Goal: Task Accomplishment & Management: Use online tool/utility

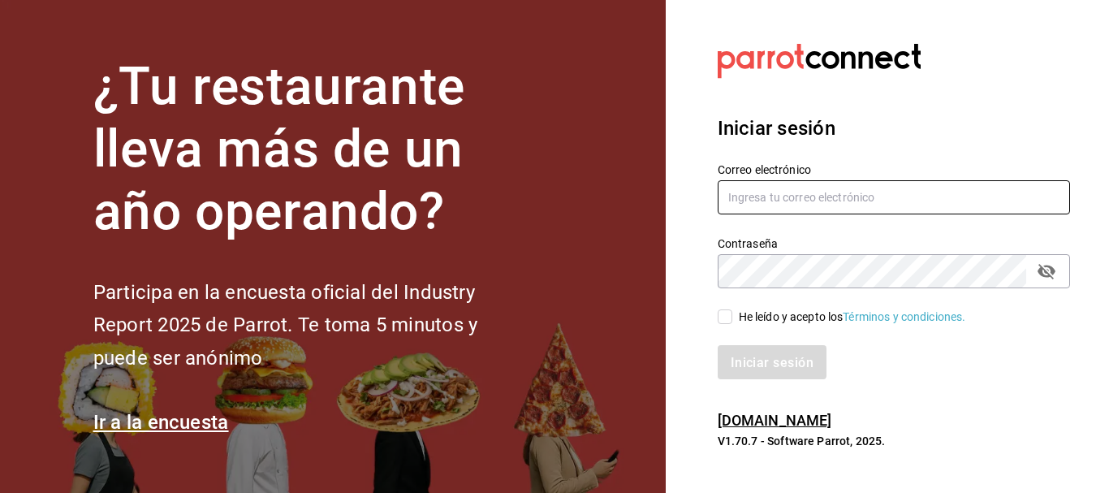
type input "[EMAIL_ADDRESS][DOMAIN_NAME]"
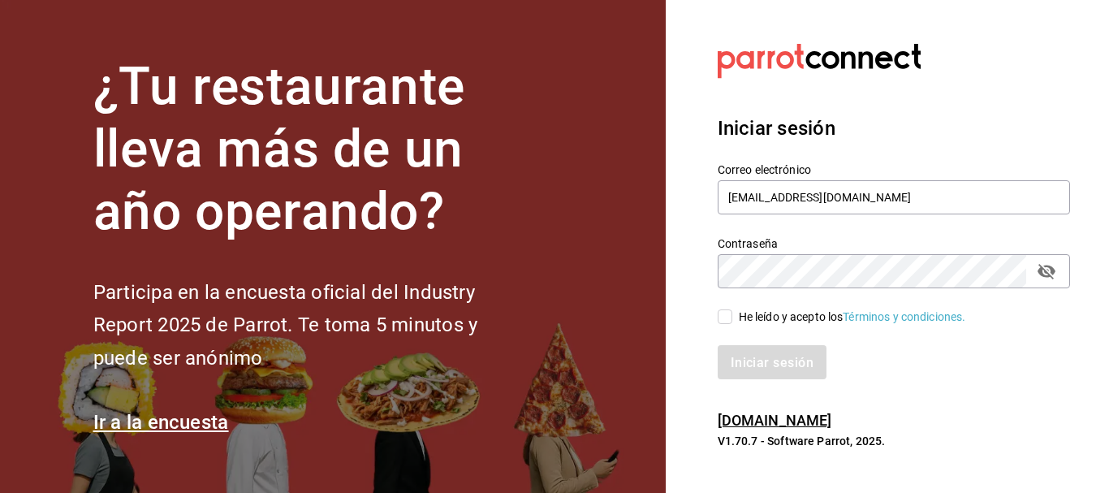
click at [728, 323] on input "He leído y acepto los Términos y condiciones." at bounding box center [725, 316] width 15 height 15
checkbox input "true"
click at [744, 365] on font "Iniciar sesión" at bounding box center [773, 361] width 83 height 15
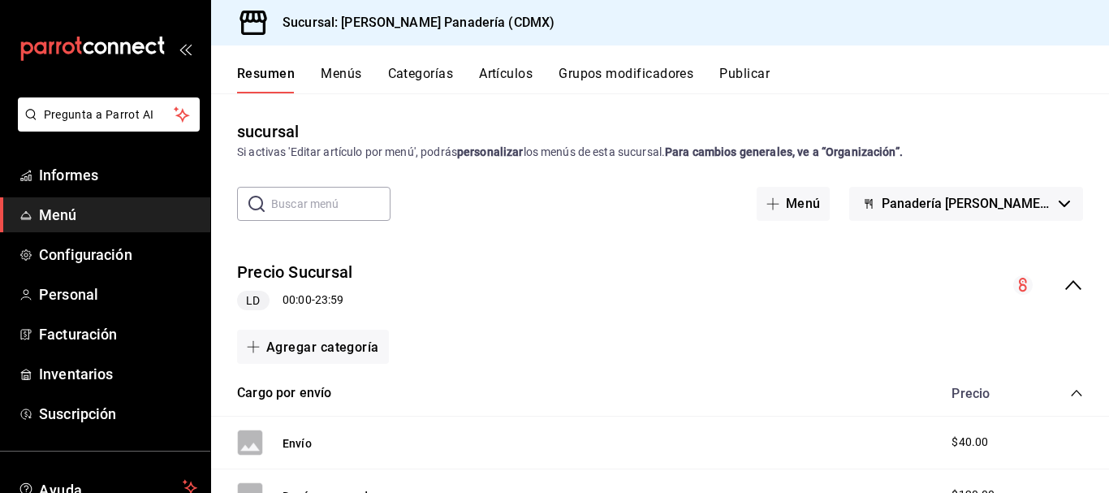
click at [335, 74] on font "Menús" at bounding box center [341, 73] width 41 height 15
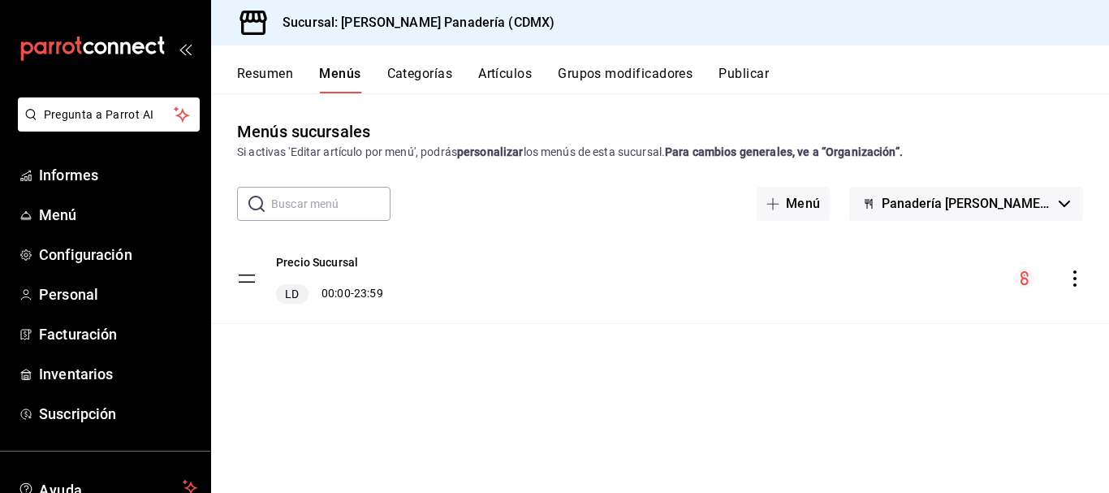
click at [250, 283] on tbody "Precio Sucursal LD 00:00 - 23:59" at bounding box center [660, 279] width 898 height 90
click at [893, 210] on button "Panadería [PERSON_NAME] (CDMX)" at bounding box center [966, 204] width 234 height 34
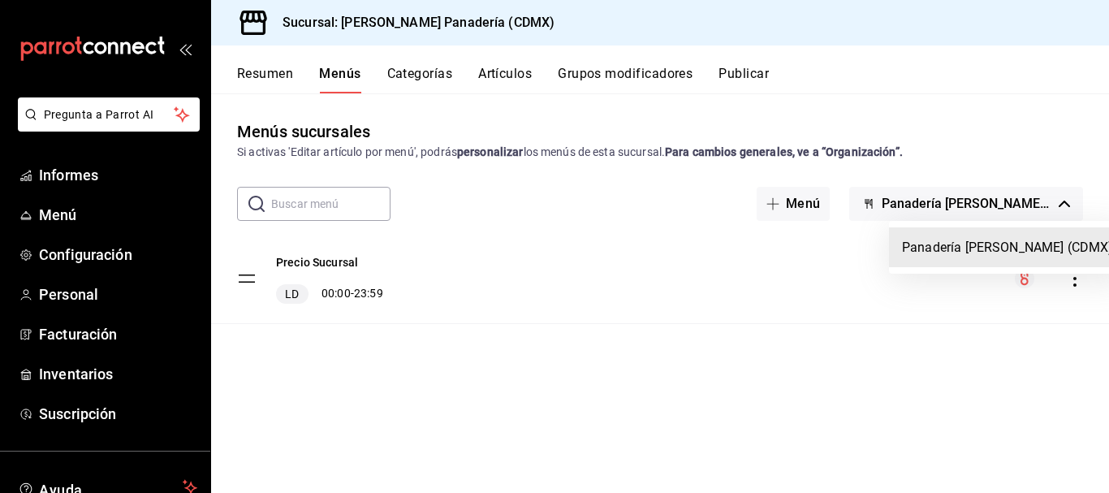
click at [271, 77] on div at bounding box center [554, 246] width 1109 height 493
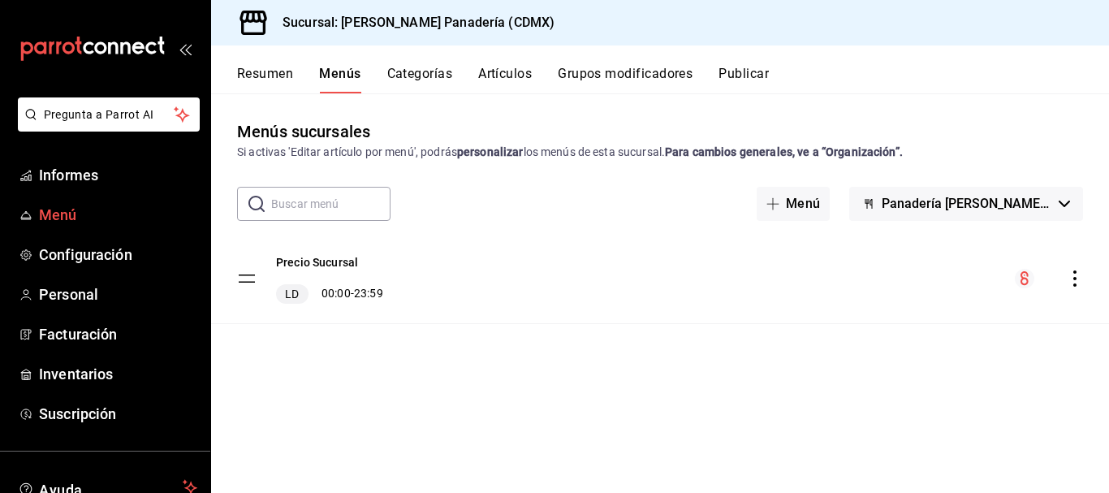
click at [86, 214] on span "Menú" at bounding box center [118, 215] width 158 height 22
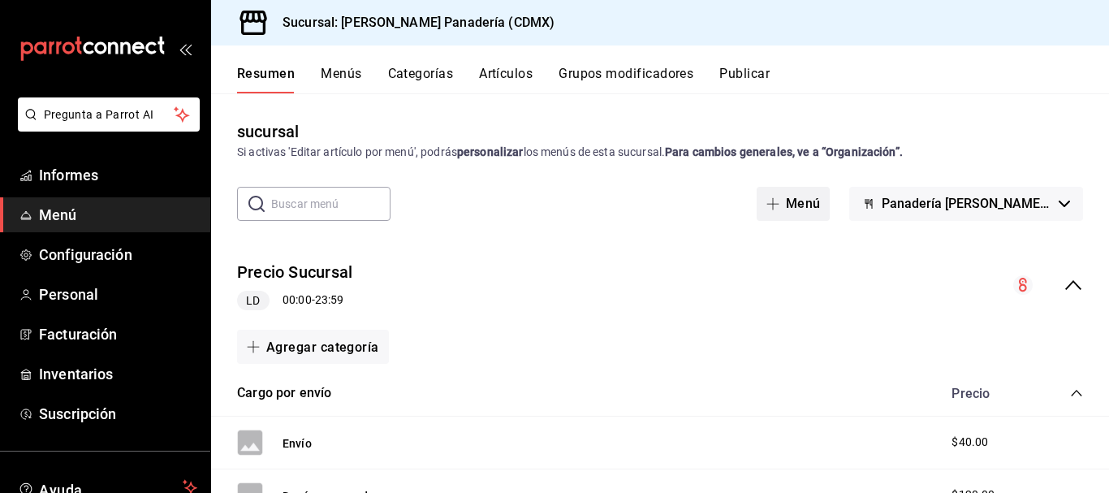
click at [788, 196] on button "Menú" at bounding box center [794, 204] width 74 height 34
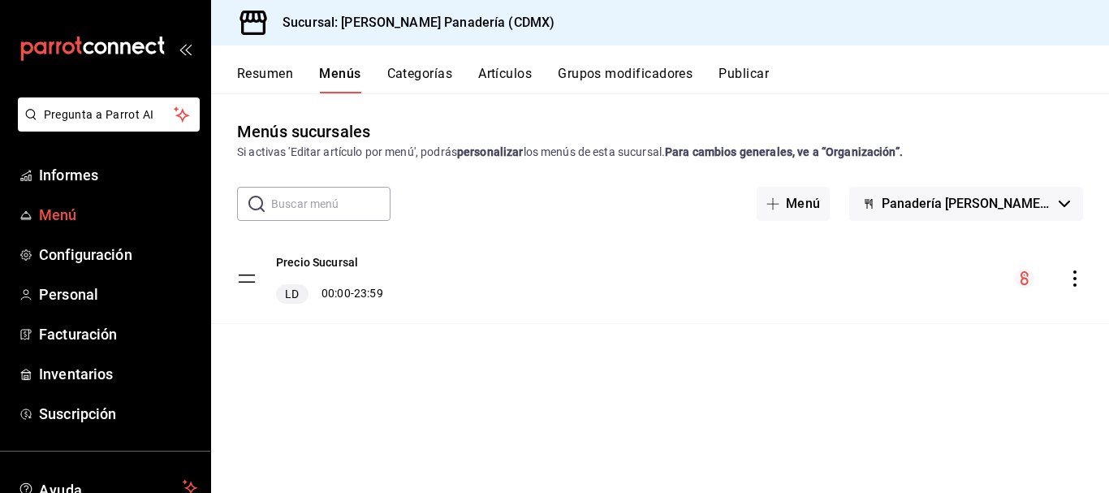
click at [69, 206] on font "Menú" at bounding box center [58, 214] width 38 height 17
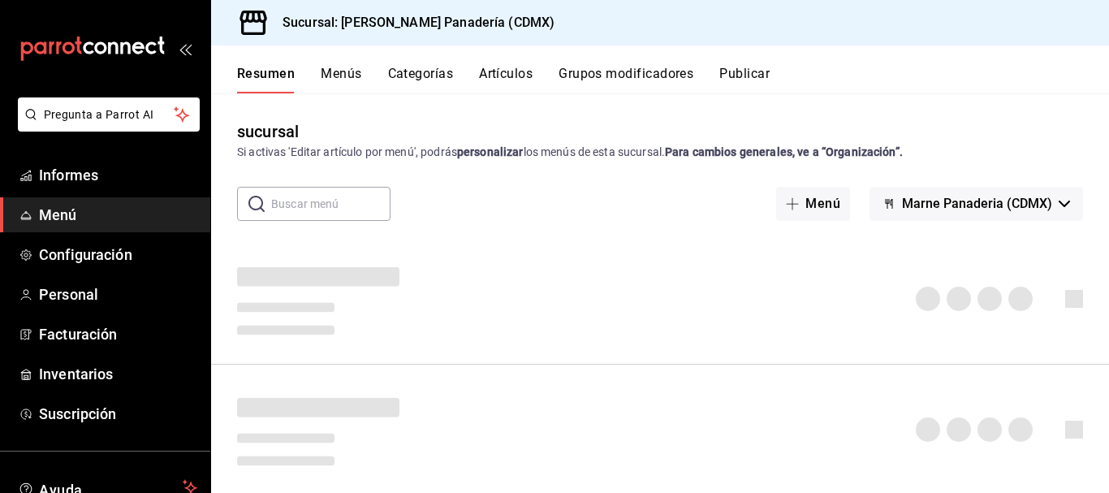
drag, startPoint x: 309, startPoint y: 222, endPoint x: 891, endPoint y: 215, distance: 582.3
click at [378, 236] on div at bounding box center [660, 299] width 898 height 131
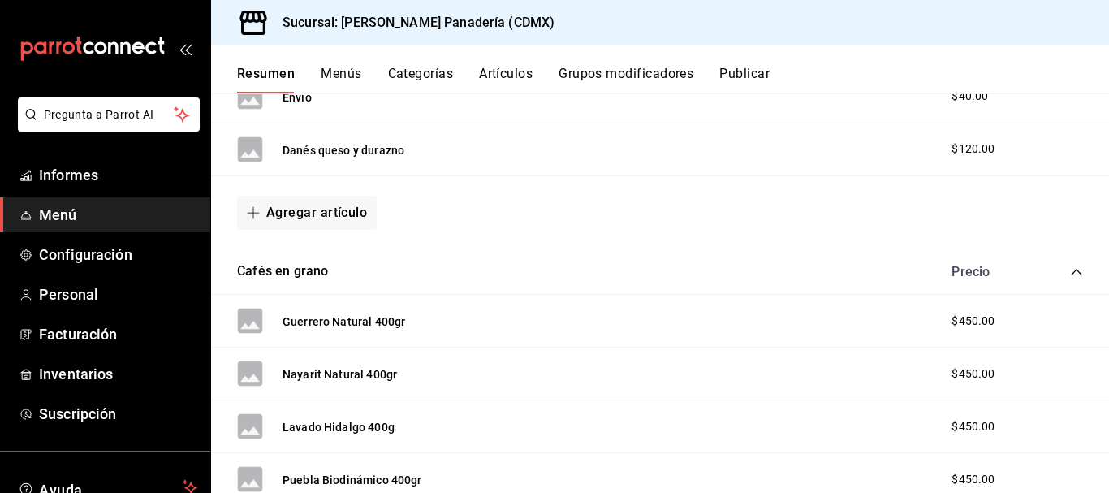
scroll to position [305, 0]
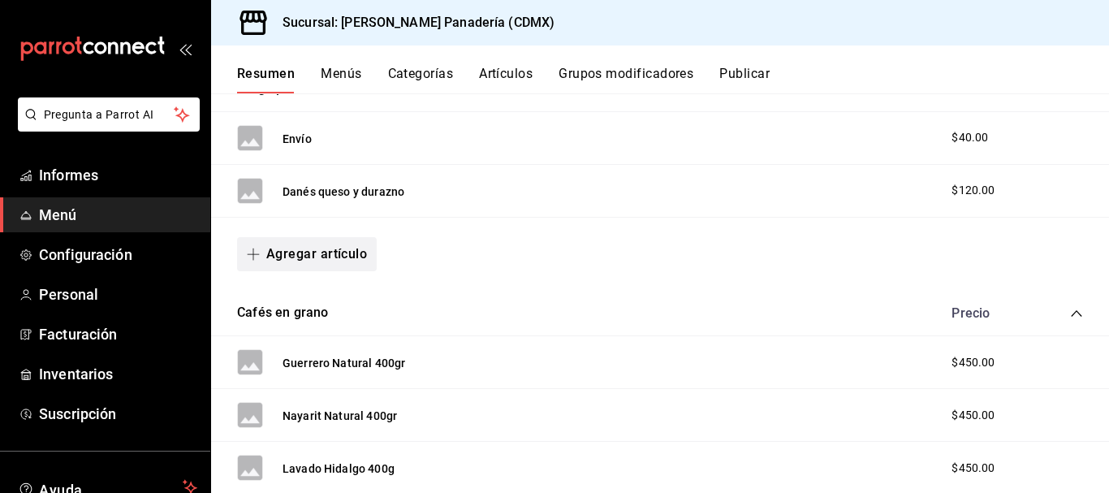
click at [258, 260] on icon "button" at bounding box center [253, 254] width 13 height 13
click at [308, 334] on font "Artículo nuevo" at bounding box center [294, 338] width 74 height 13
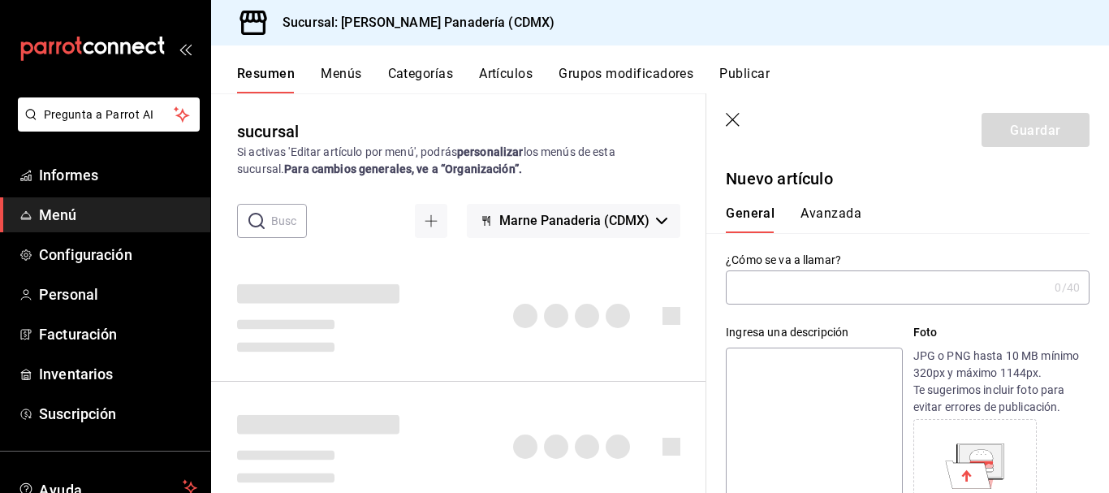
type input "AR-1758468583175"
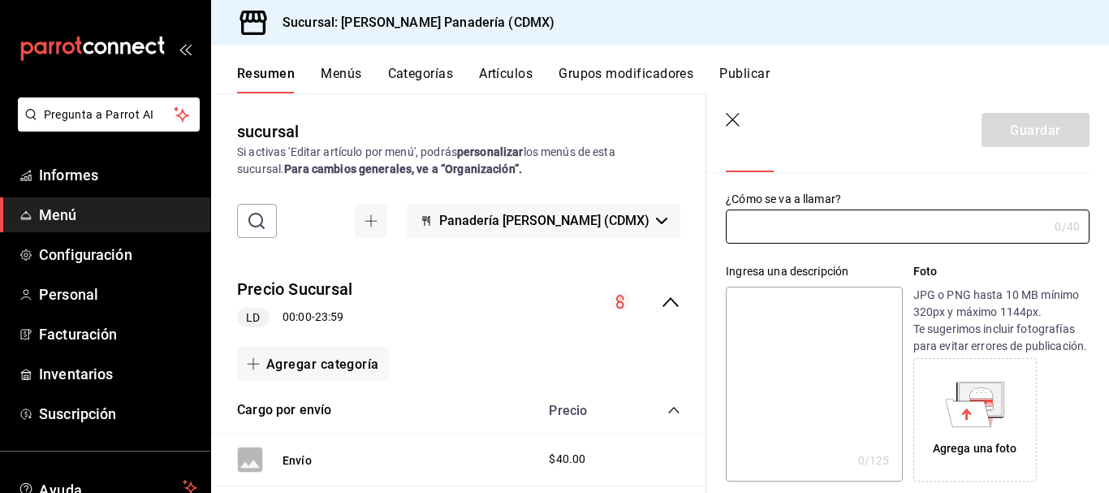
scroll to position [93, 0]
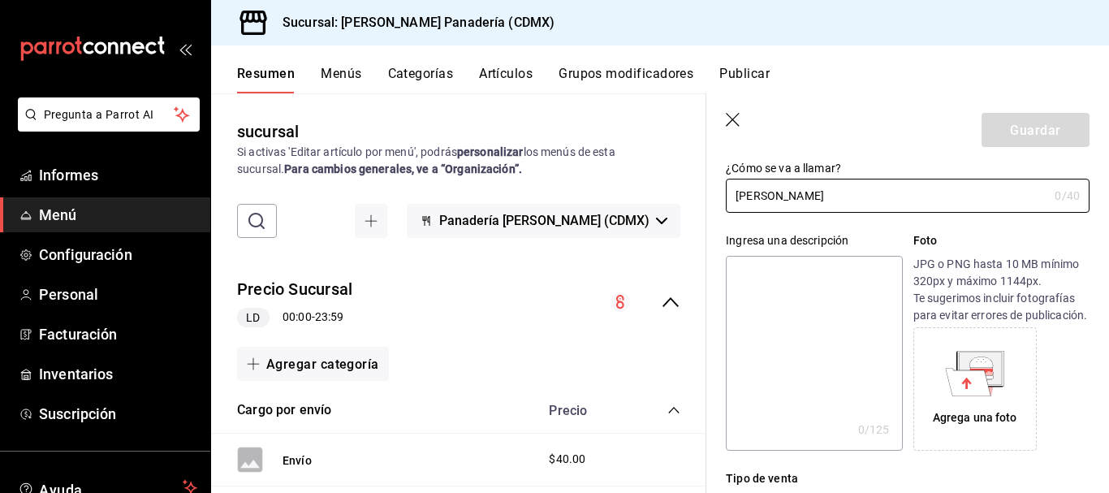
type input "[PERSON_NAME]"
click at [829, 292] on textarea at bounding box center [814, 353] width 176 height 195
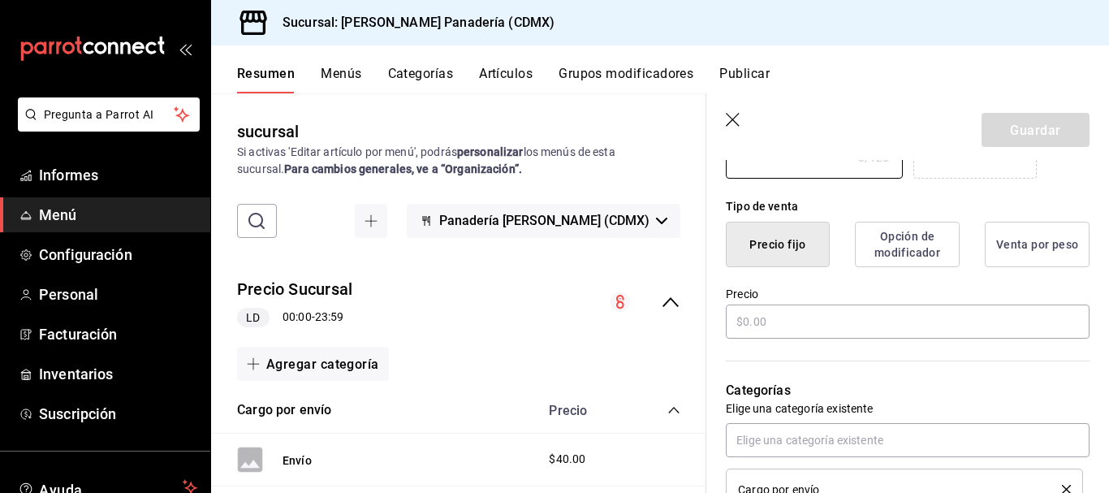
scroll to position [367, 0]
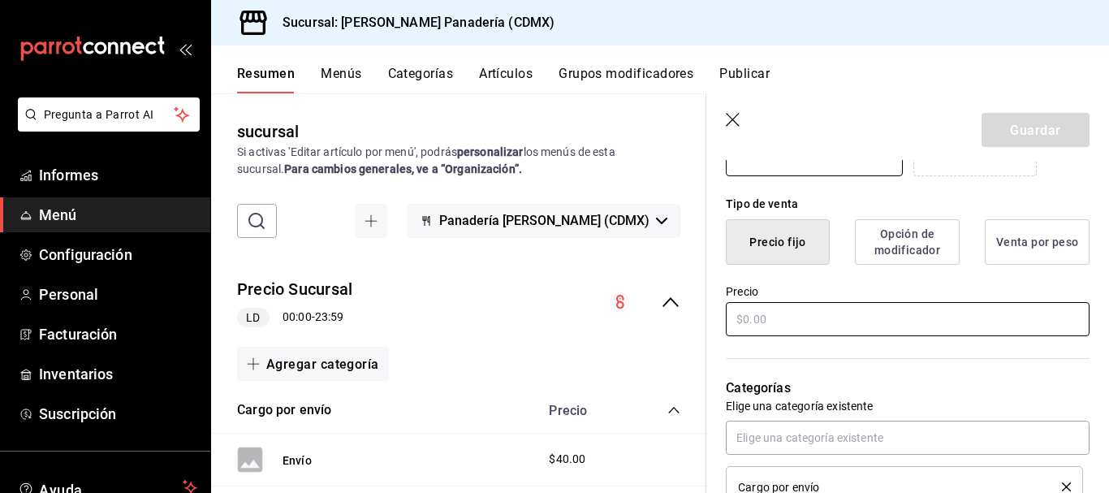
click at [793, 336] on input "text" at bounding box center [908, 319] width 364 height 34
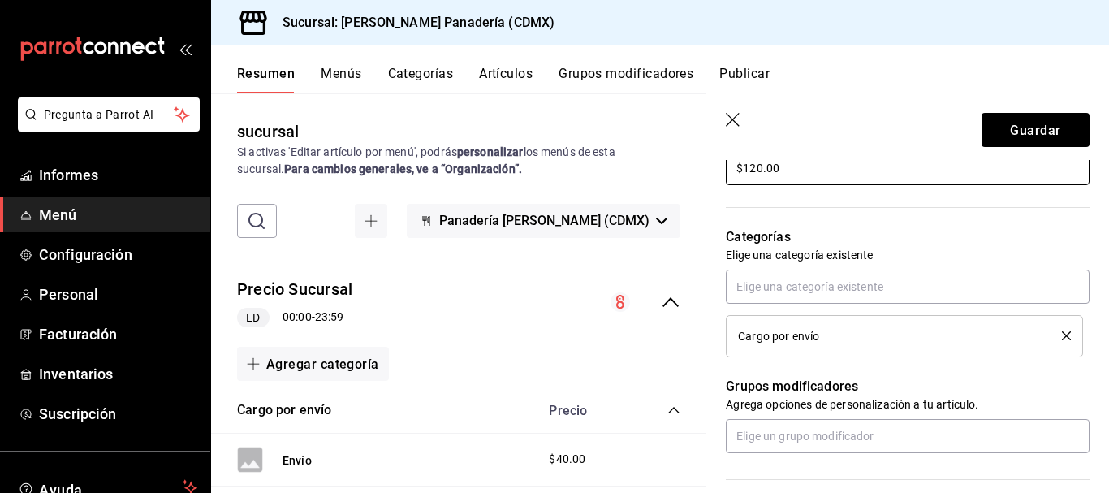
scroll to position [535, 0]
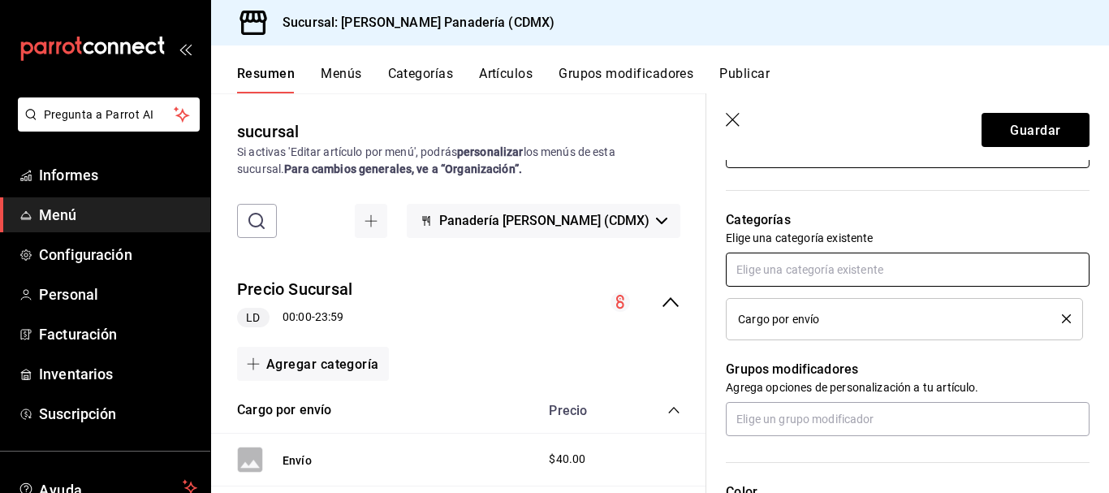
type input "$120.00"
click at [921, 287] on input "text" at bounding box center [908, 270] width 364 height 34
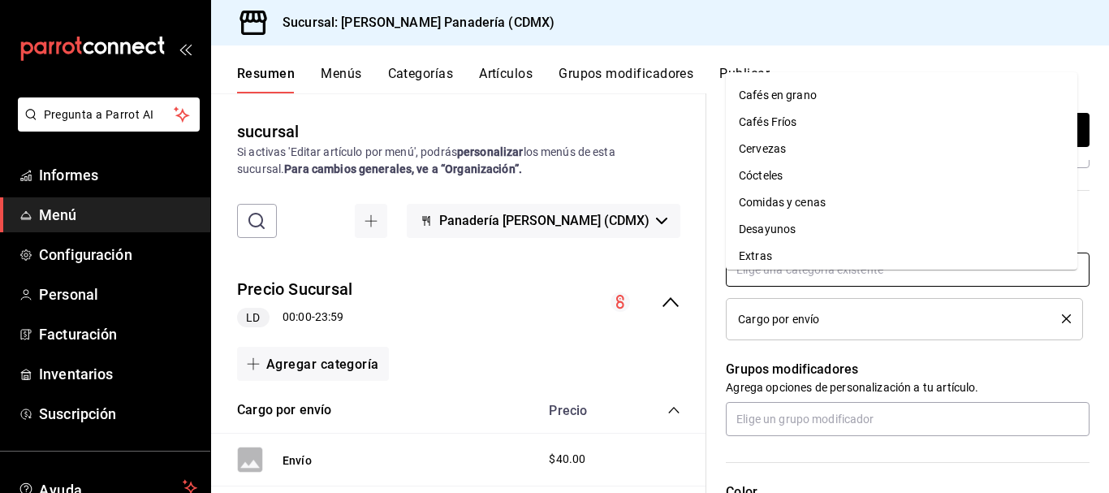
scroll to position [0, 0]
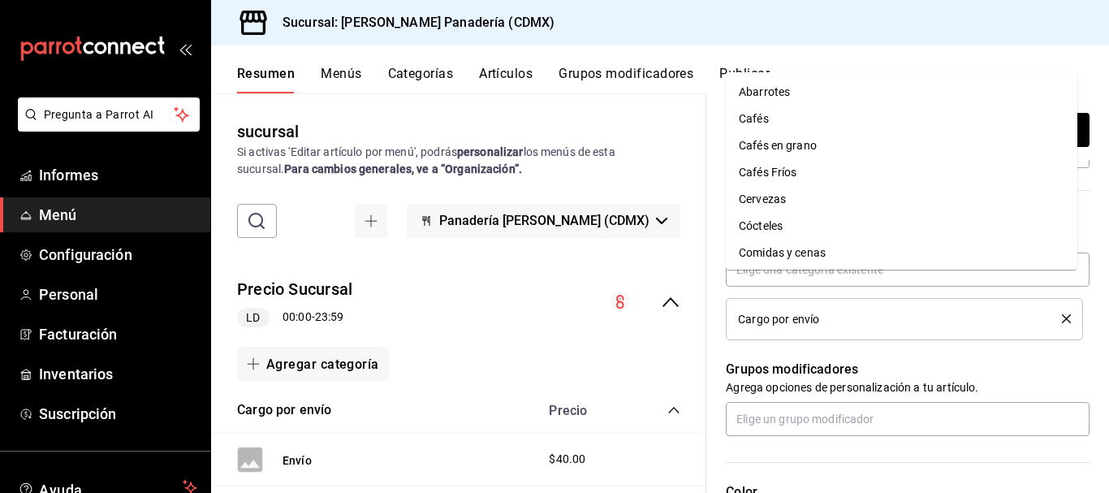
click at [937, 372] on div "Grupos modificadores Agrega opciones de personalización a tu artículo." at bounding box center [898, 388] width 383 height 96
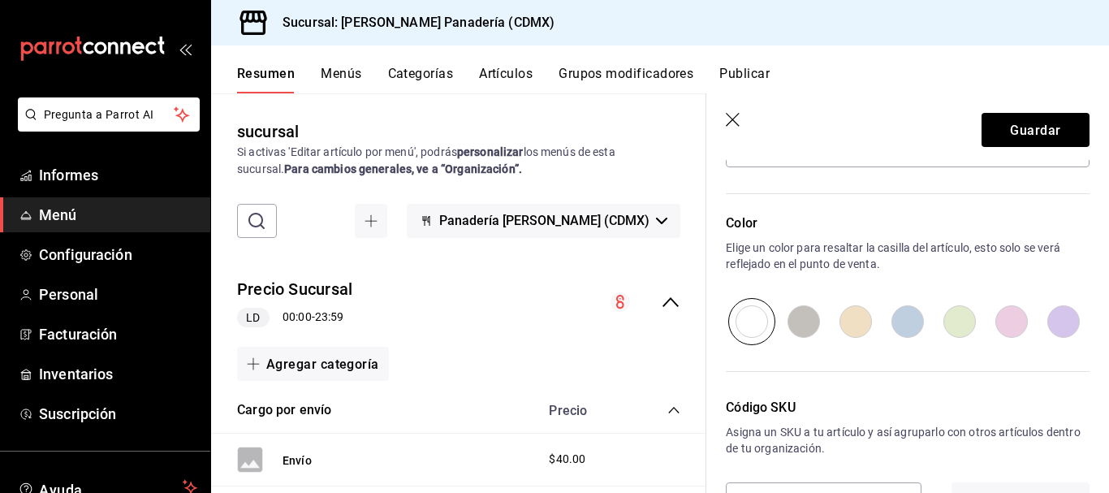
scroll to position [877, 0]
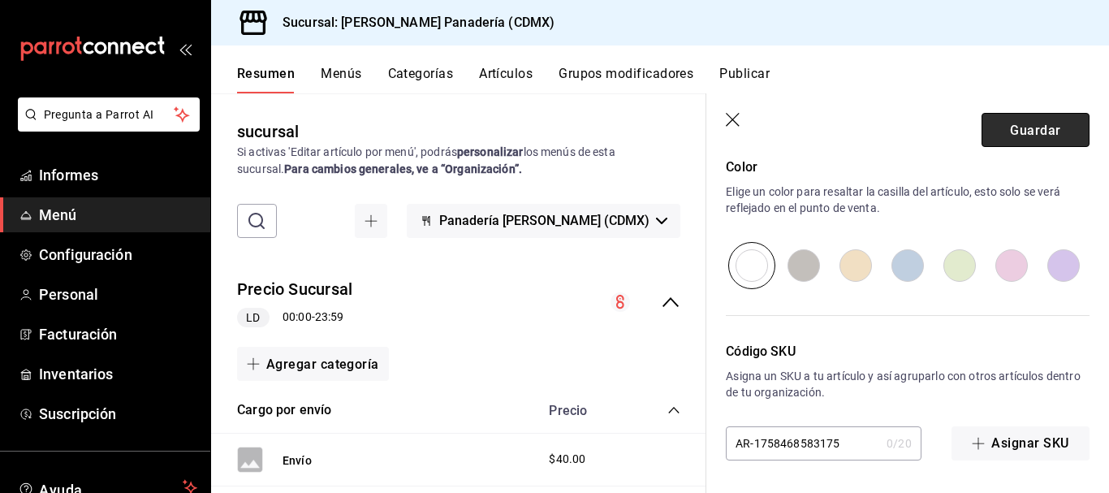
click at [1028, 119] on button "Guardar" at bounding box center [1036, 130] width 108 height 34
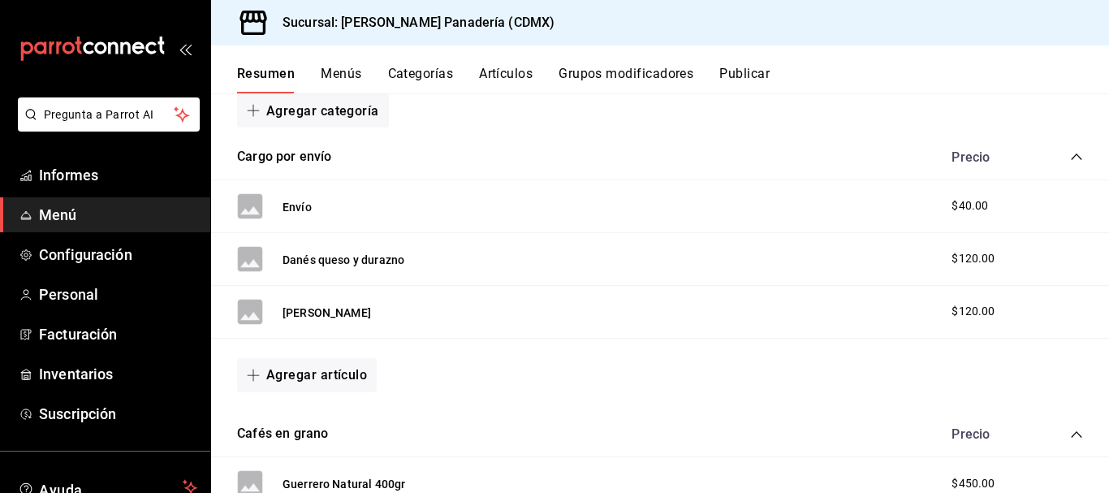
scroll to position [231, 0]
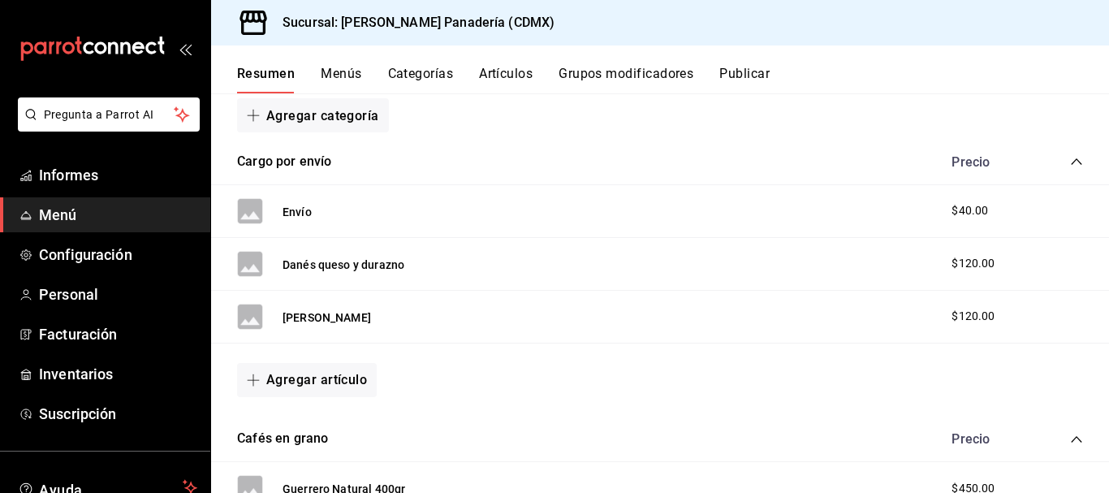
click at [386, 319] on div "Danesa de moras $120.00" at bounding box center [660, 317] width 898 height 53
